Goal: Communication & Community: Ask a question

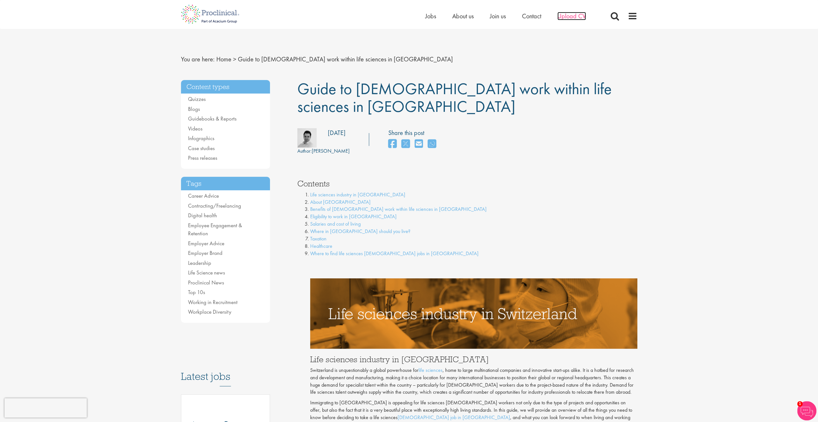
click at [566, 16] on span "Upload CV" at bounding box center [571, 16] width 29 height 8
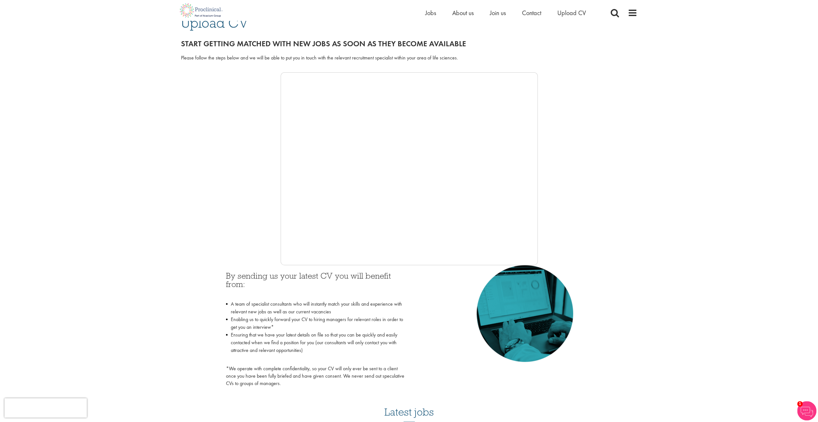
scroll to position [64, 0]
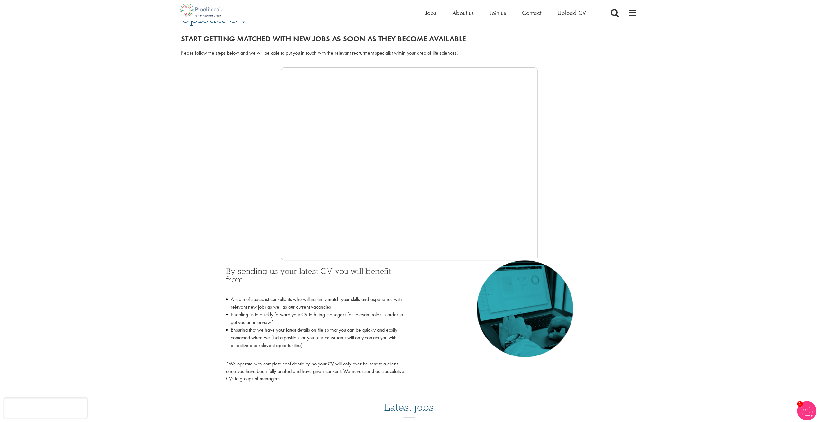
click at [276, 153] on div at bounding box center [409, 163] width 456 height 193
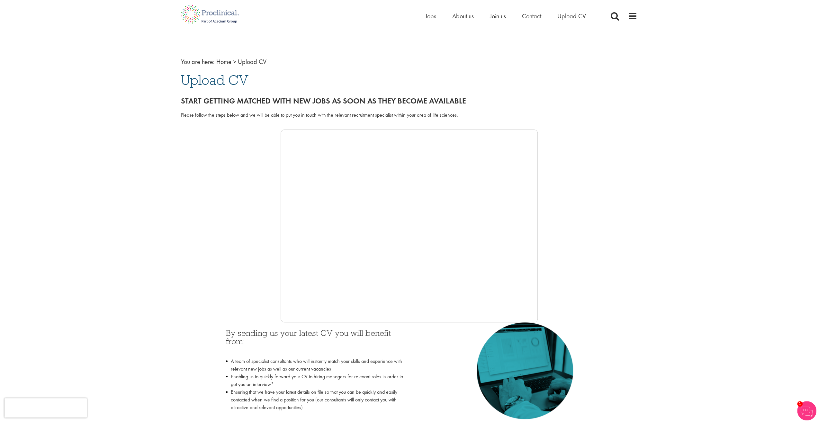
scroll to position [0, 0]
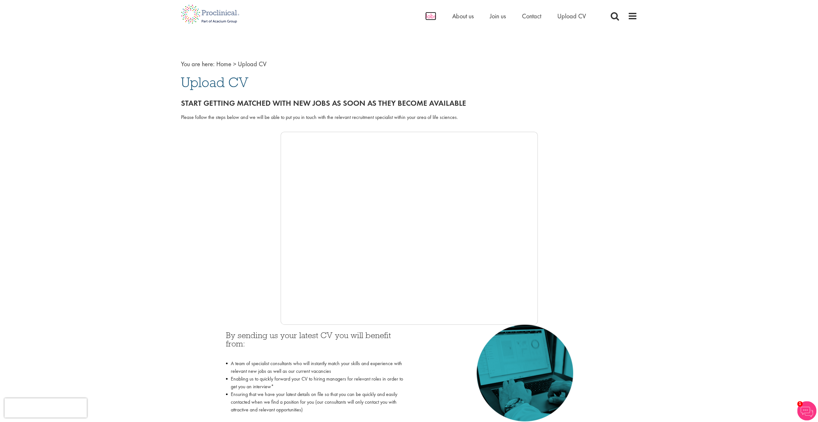
click at [429, 17] on span "Jobs" at bounding box center [430, 16] width 11 height 8
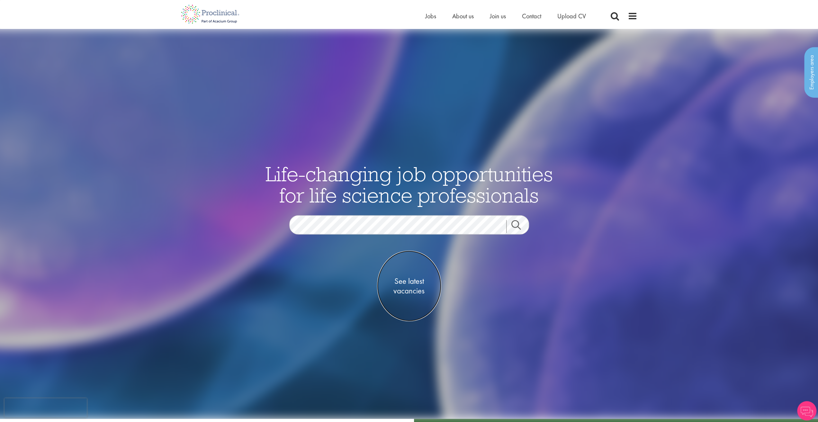
click at [407, 286] on span "See latest vacancies" at bounding box center [409, 285] width 64 height 19
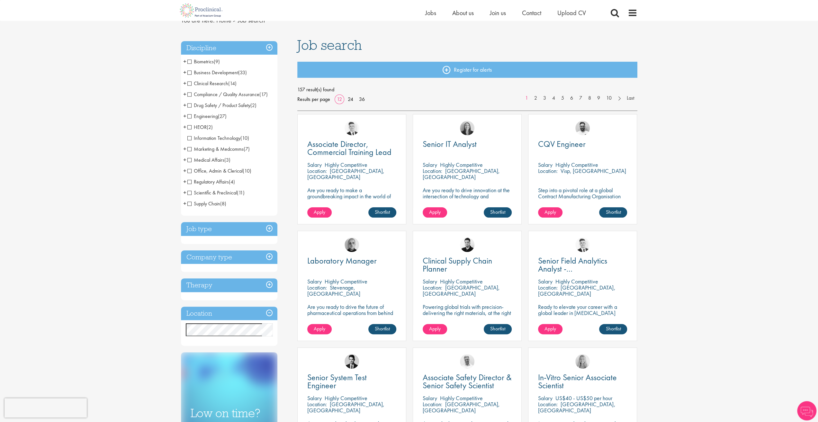
scroll to position [32, 0]
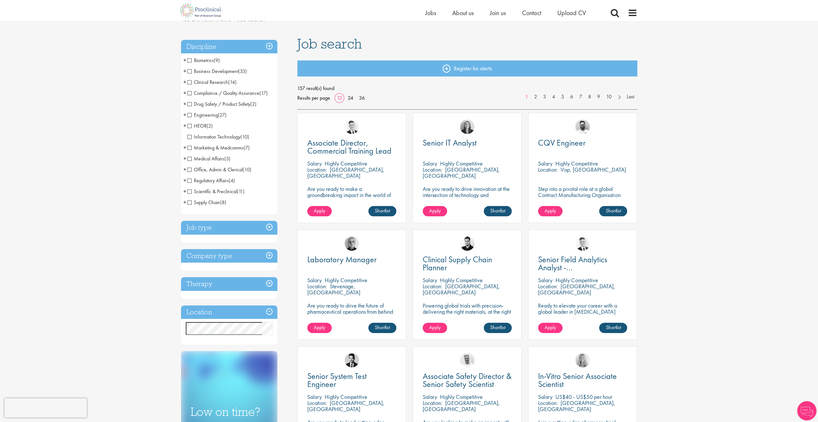
click at [202, 312] on h3 "Location" at bounding box center [229, 312] width 96 height 14
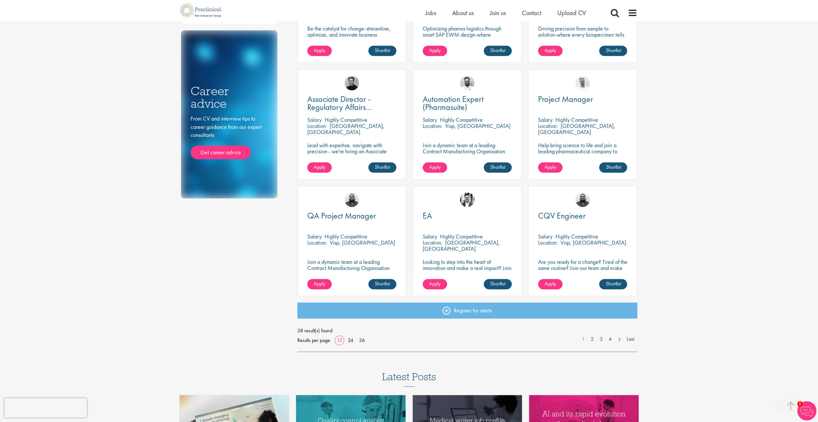
scroll to position [321, 0]
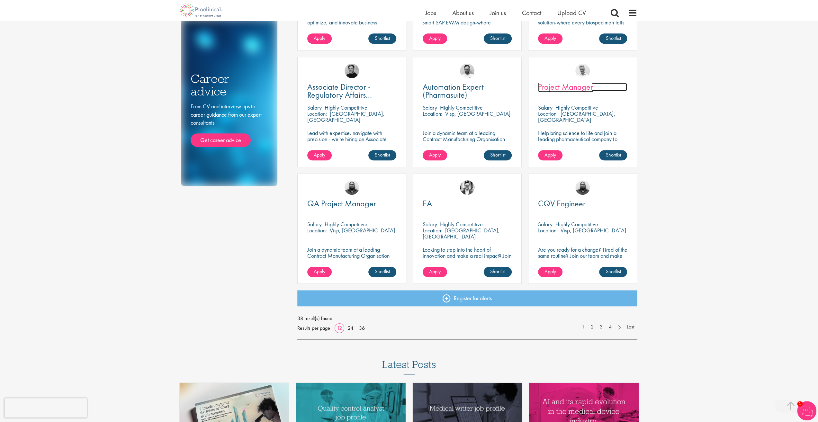
click at [564, 88] on span "Project Manager" at bounding box center [565, 86] width 55 height 11
click at [362, 328] on link "36" at bounding box center [362, 328] width 10 height 7
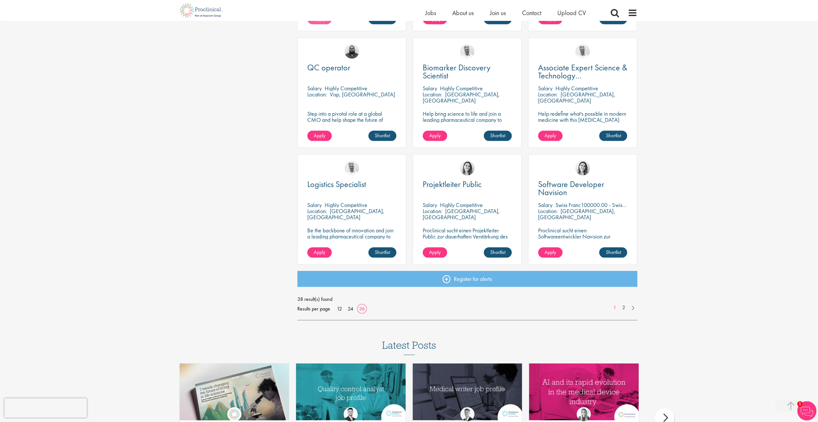
scroll to position [1285, 0]
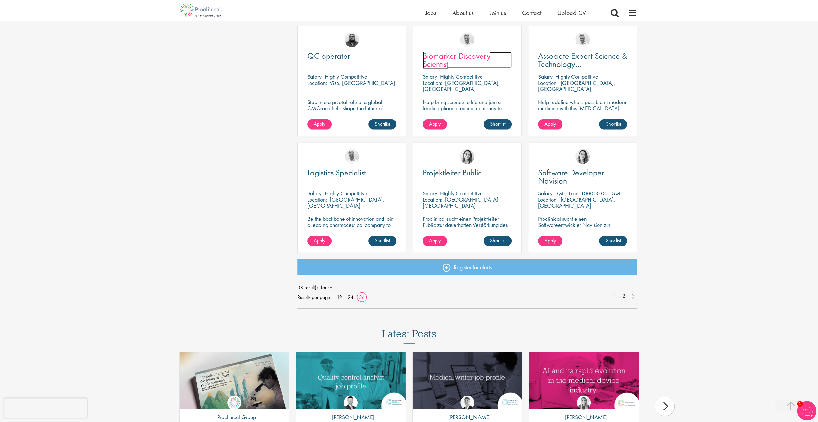
click at [455, 57] on span "Biomarker Discovery Scientist" at bounding box center [457, 59] width 68 height 19
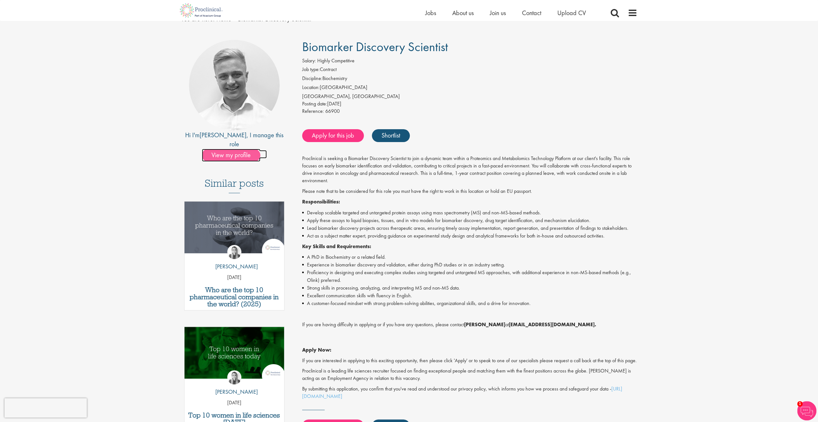
click at [228, 149] on span "View my profile" at bounding box center [231, 155] width 58 height 13
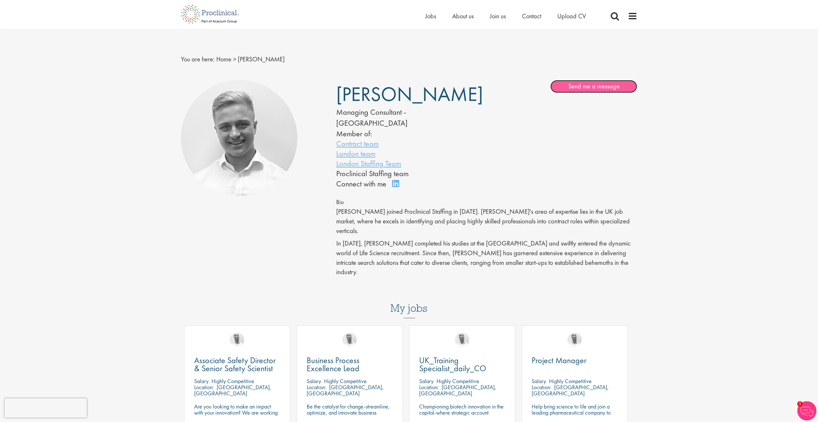
click at [575, 86] on link "Send me a message" at bounding box center [593, 86] width 87 height 13
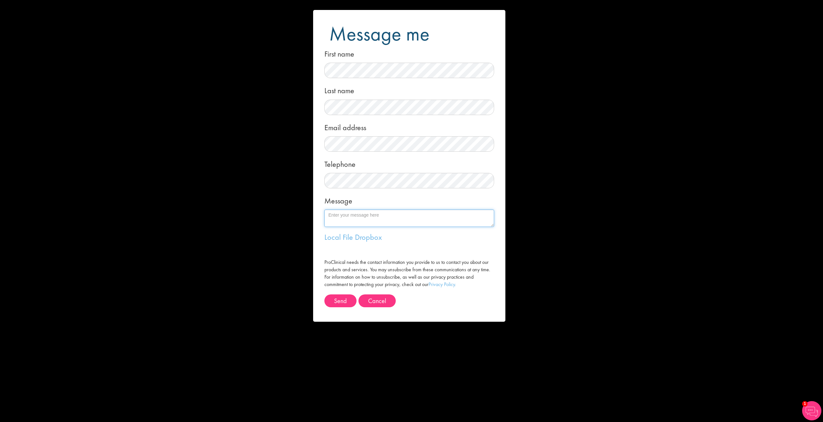
click at [349, 223] on textarea "Message" at bounding box center [409, 217] width 170 height 17
click at [347, 241] on link "Local File" at bounding box center [338, 237] width 29 height 10
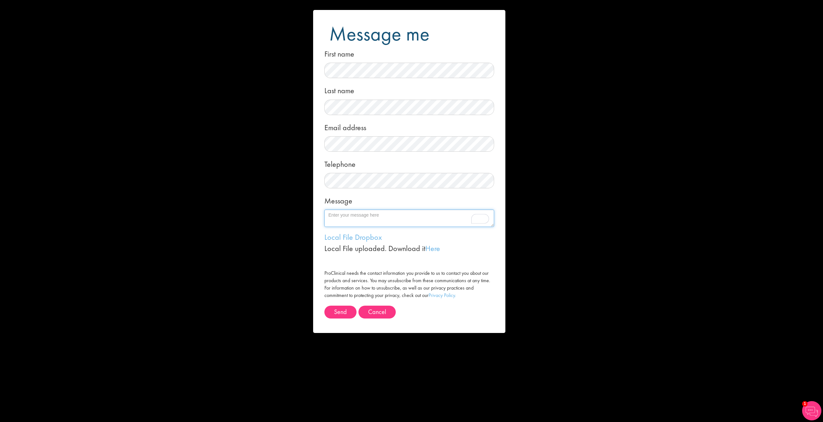
click at [344, 218] on textarea "Message" at bounding box center [409, 217] width 170 height 17
click at [427, 221] on textarea "Hello Joshua, I have been trying to upload my CV via the bot but there seem to …" at bounding box center [409, 217] width 170 height 17
click at [489, 221] on textarea "Hello Joshua, I have been trying to upload my CV via the bot, but there seems t…" at bounding box center [409, 217] width 170 height 17
click at [476, 221] on textarea "Hello Joshua, I have been trying to upload my CV via the bot, but there seems t…" at bounding box center [409, 217] width 170 height 17
click at [485, 222] on span at bounding box center [486, 217] width 6 height 12
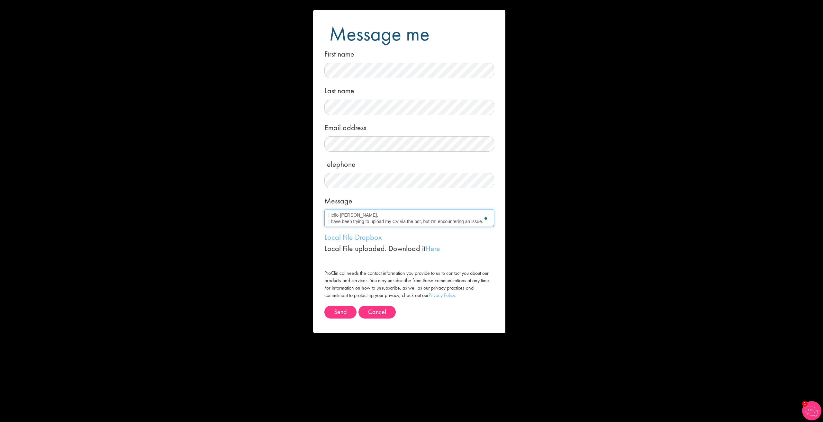
click at [483, 222] on textarea "Hello Joshua, I have been trying to upload my CV via the bot, but I'm encounter…" at bounding box center [409, 217] width 170 height 17
click at [432, 217] on textarea "Hello Joshua, I have been trying to upload my CV via the bot, but I'm encounter…" at bounding box center [409, 217] width 170 height 17
click at [337, 219] on textarea "Hello Joshua, I have been trying to upload my CV via the bot, but I'm encounter…" at bounding box center [409, 217] width 170 height 17
click at [378, 224] on textarea "Hello Joshua, I have been trying to upload my CV via the bot, but I'm encounter…" at bounding box center [409, 217] width 170 height 17
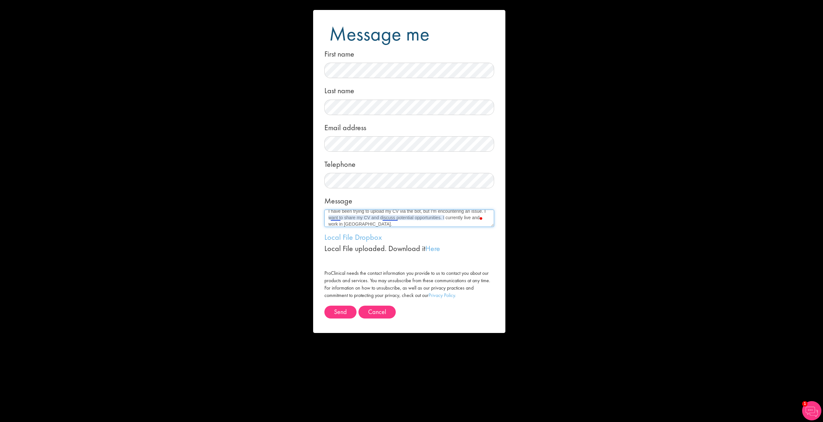
click at [389, 218] on textarea "Hello Joshua, I have been trying to upload my CV via the bot, but I'm encounter…" at bounding box center [409, 217] width 170 height 17
click at [341, 221] on textarea "Hello Joshua, I have been trying to upload my CV via the bot, but I'm encounter…" at bounding box center [409, 217] width 170 height 17
click at [341, 219] on textarea "Hello Joshua, I have been trying to upload my CV via the bot, but I'm encounter…" at bounding box center [409, 217] width 170 height 17
click at [423, 224] on textarea "Hello Joshua, I have been trying to upload my CV via the bot, but I'm encounter…" at bounding box center [409, 217] width 170 height 17
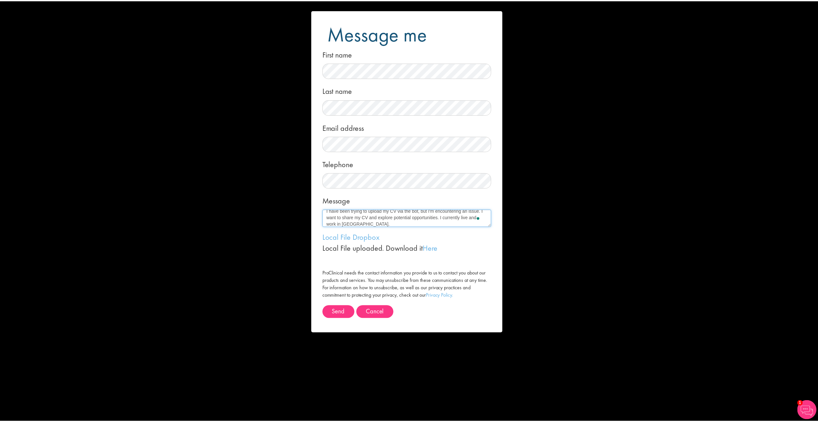
scroll to position [13, 0]
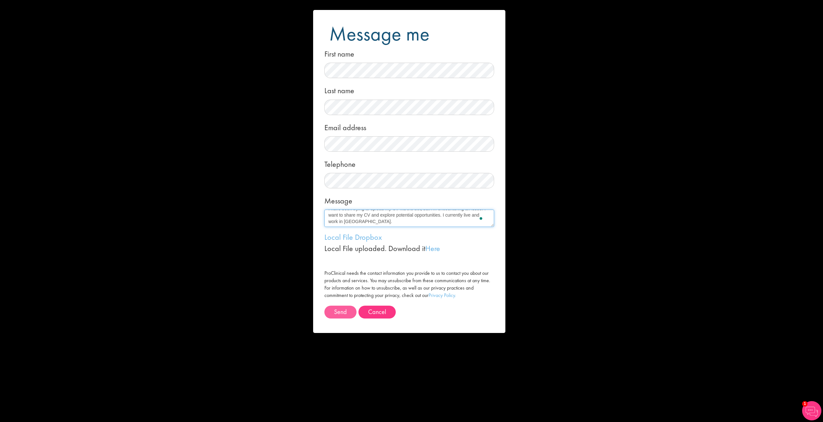
type textarea "Hello Joshua, I have been trying to upload my CV via the bot, but I'm encounter…"
click at [344, 311] on button "Send" at bounding box center [340, 312] width 32 height 13
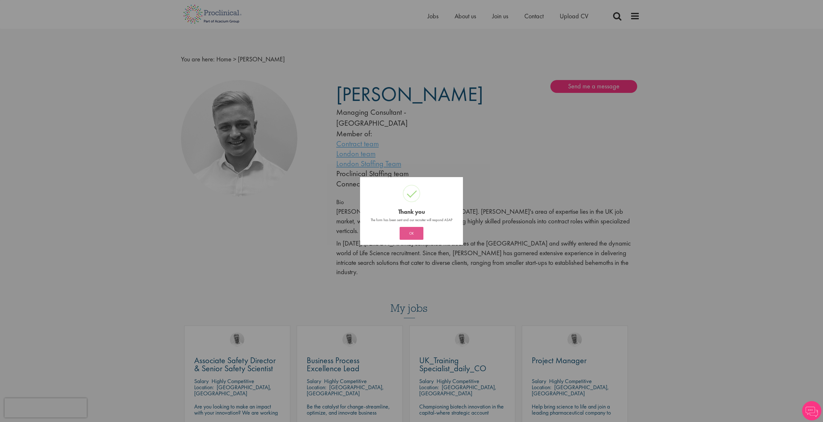
click at [410, 237] on button "OK" at bounding box center [411, 233] width 24 height 13
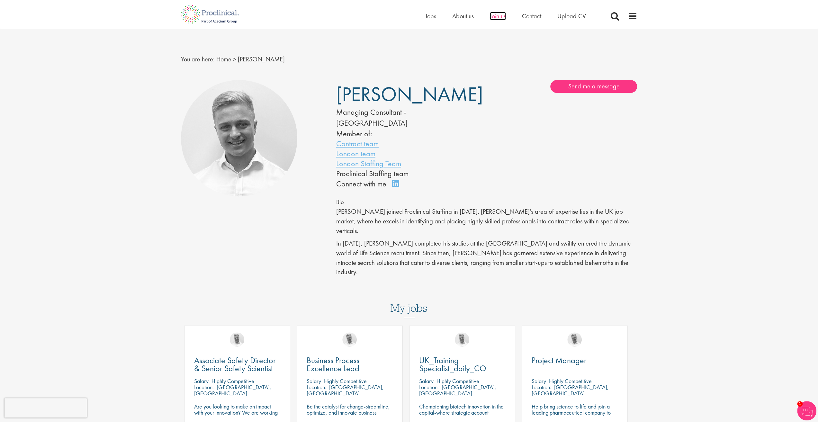
click at [495, 14] on span "Join us" at bounding box center [498, 16] width 16 height 8
